Goal: Information Seeking & Learning: Learn about a topic

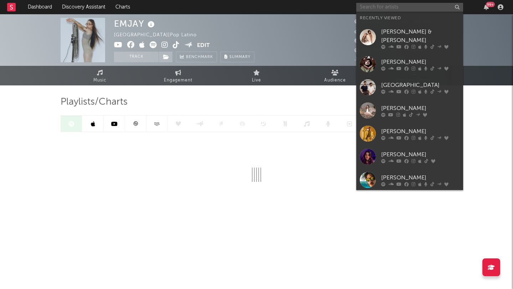
click at [408, 10] on input "text" at bounding box center [409, 7] width 107 height 9
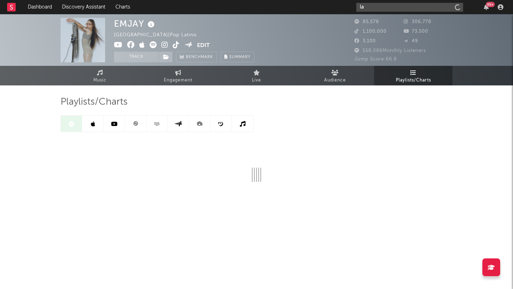
type input "l"
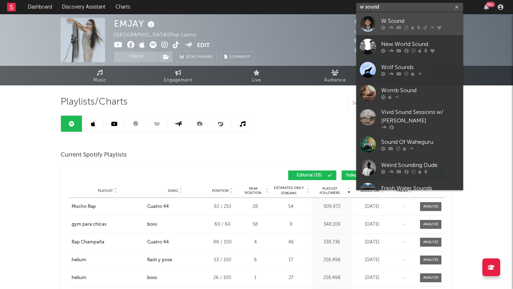
type input "w sound"
click at [399, 22] on div "W Sound" at bounding box center [420, 21] width 78 height 9
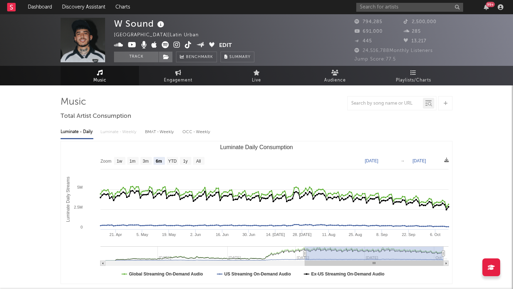
select select "6m"
click at [371, 101] on input "text" at bounding box center [384, 104] width 75 height 6
type input "la plena"
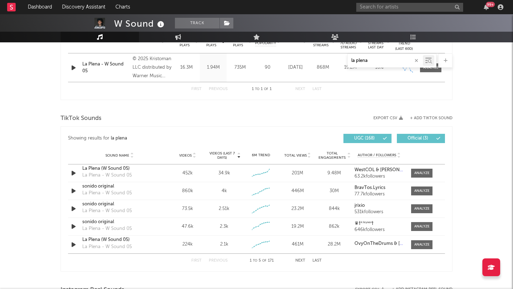
scroll to position [325, 0]
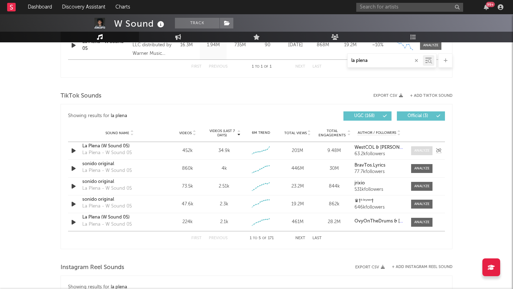
click at [421, 152] on div at bounding box center [421, 150] width 15 height 5
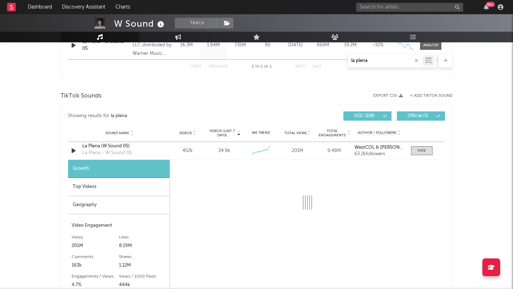
select select "6m"
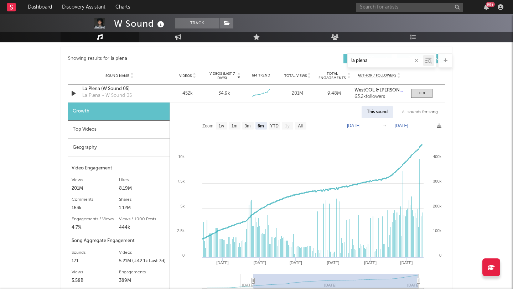
scroll to position [388, 0]
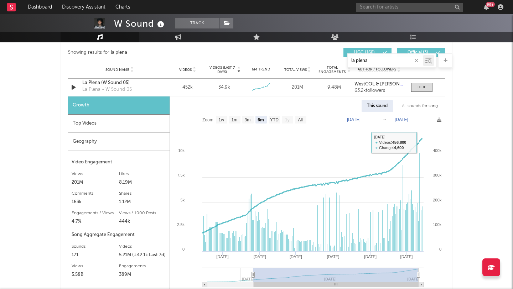
click at [419, 107] on div "All sounds for song" at bounding box center [419, 106] width 47 height 12
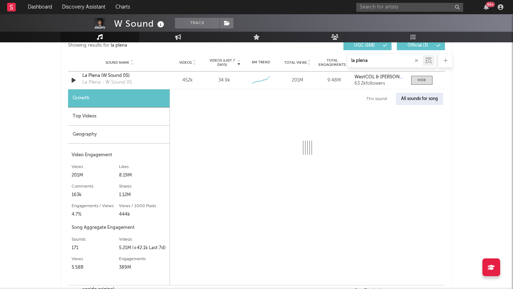
scroll to position [399, 0]
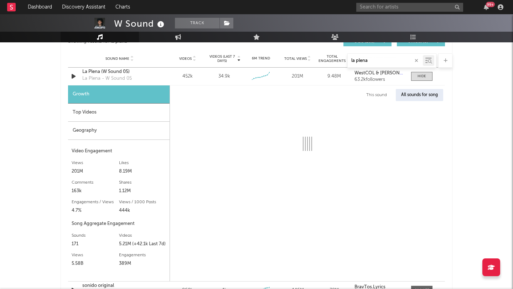
select select "1w"
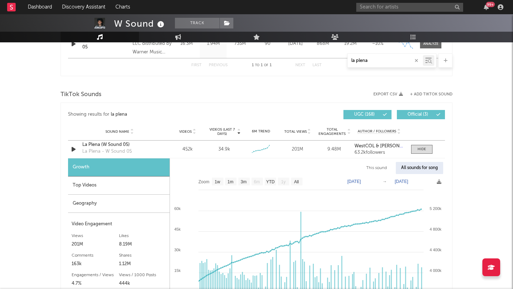
scroll to position [189, 0]
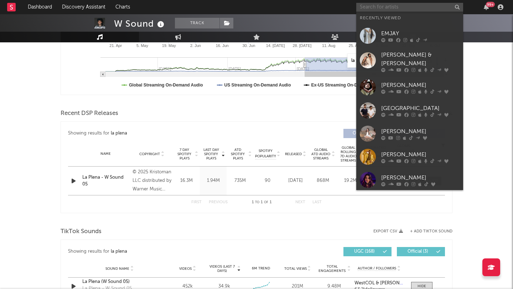
click at [396, 5] on input "text" at bounding box center [409, 7] width 107 height 9
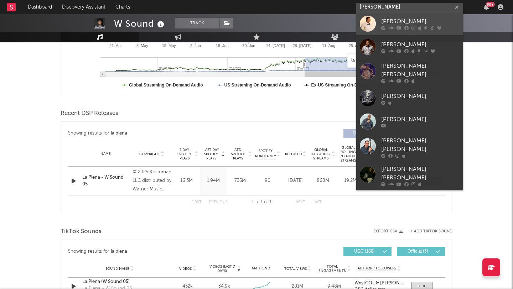
type input "[PERSON_NAME]"
click at [392, 23] on div "[PERSON_NAME]" at bounding box center [420, 21] width 78 height 9
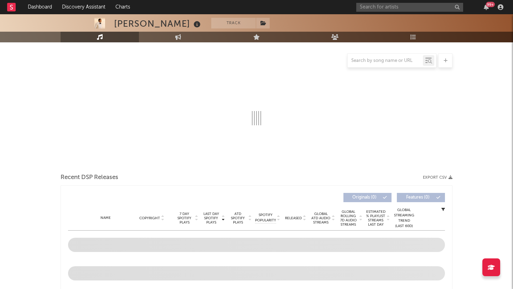
scroll to position [69, 0]
select select "6m"
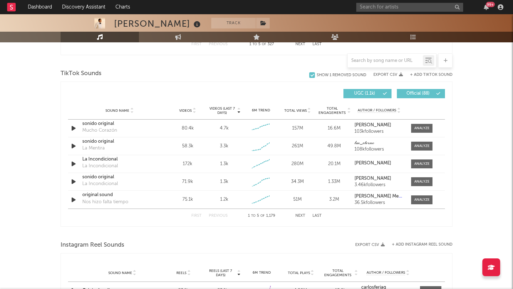
scroll to position [444, 0]
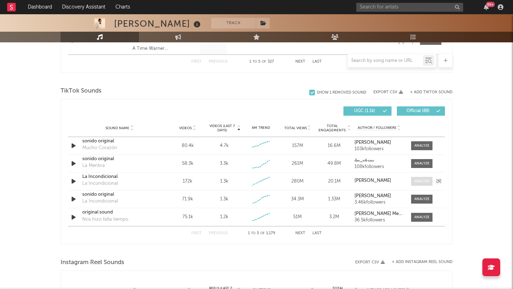
click at [421, 182] on div at bounding box center [421, 181] width 15 height 5
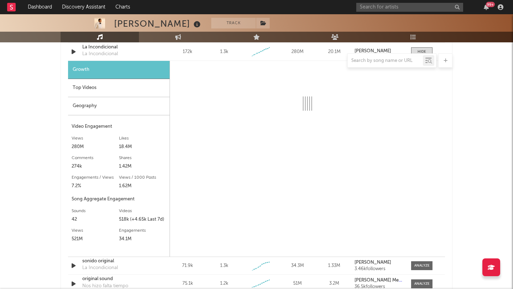
scroll to position [572, 0]
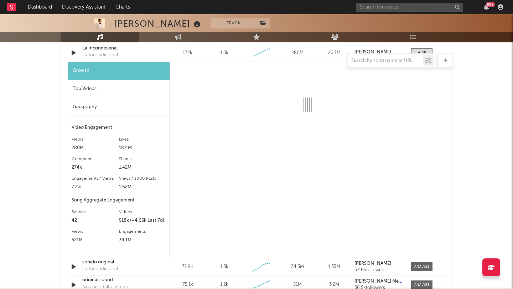
select select "6m"
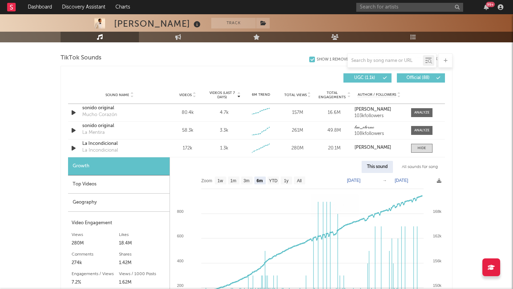
scroll to position [464, 0]
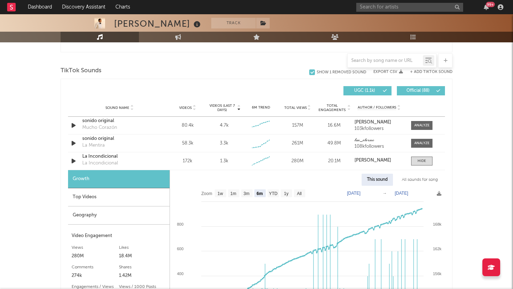
click at [387, 55] on div at bounding box center [391, 60] width 89 height 14
click at [387, 60] on input "text" at bounding box center [384, 61] width 75 height 6
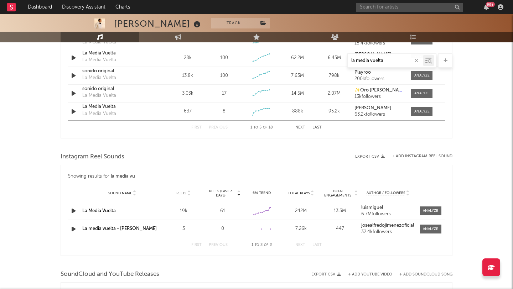
scroll to position [350, 0]
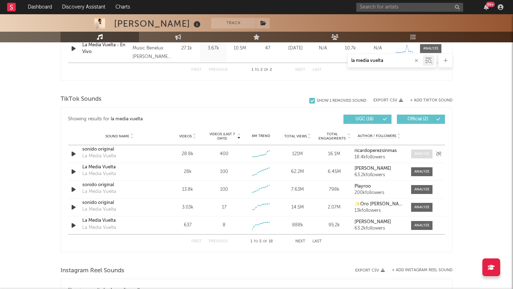
type input "la media vuelta"
click at [425, 155] on div at bounding box center [421, 153] width 15 height 5
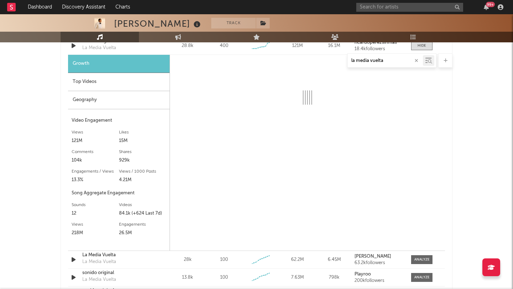
scroll to position [460, 0]
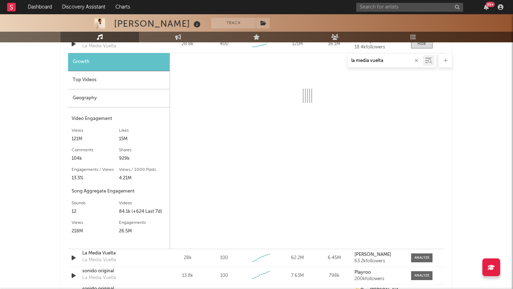
select select "6m"
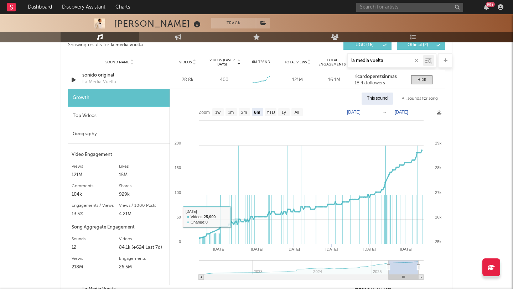
scroll to position [425, 0]
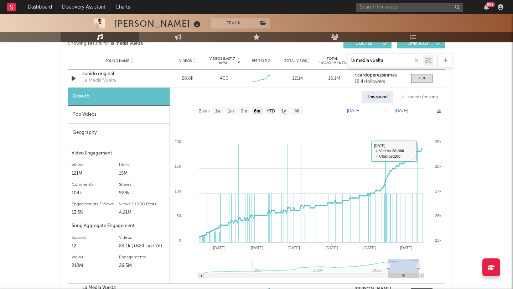
click at [430, 99] on div "All sounds for song" at bounding box center [419, 97] width 47 height 12
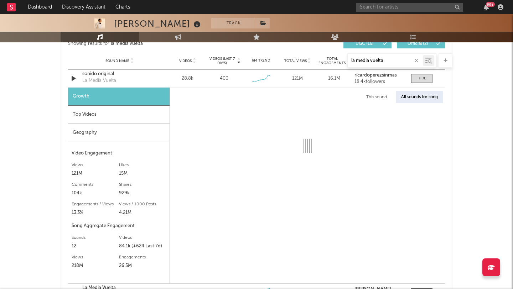
select select "1w"
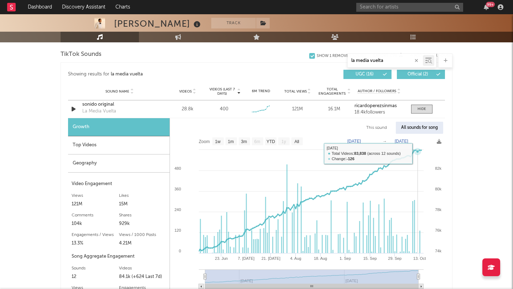
scroll to position [374, 0]
